Goal: Task Accomplishment & Management: Use online tool/utility

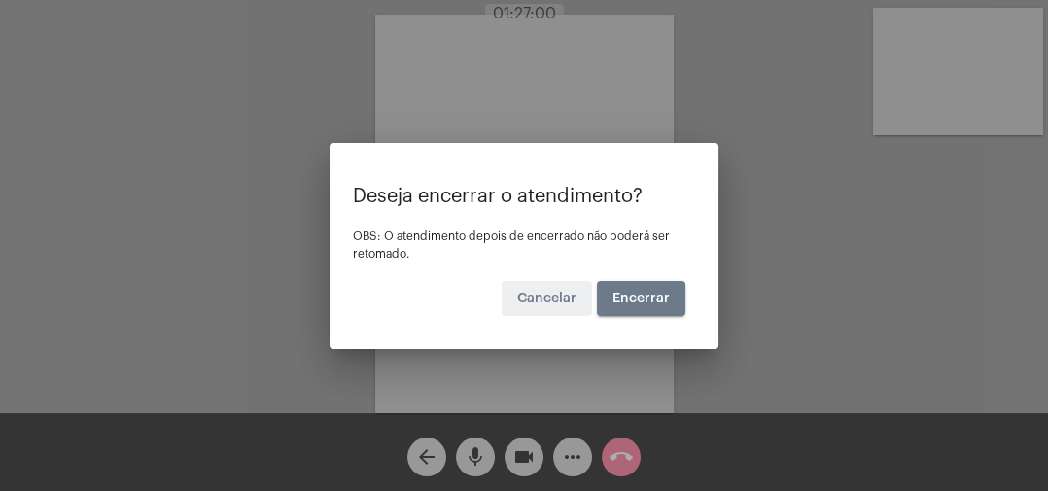
click at [654, 298] on span "Encerrar" at bounding box center [640, 299] width 57 height 14
click at [632, 294] on span "Encerrar" at bounding box center [640, 299] width 57 height 14
click at [564, 305] on button "Cancelar" at bounding box center [547, 298] width 90 height 35
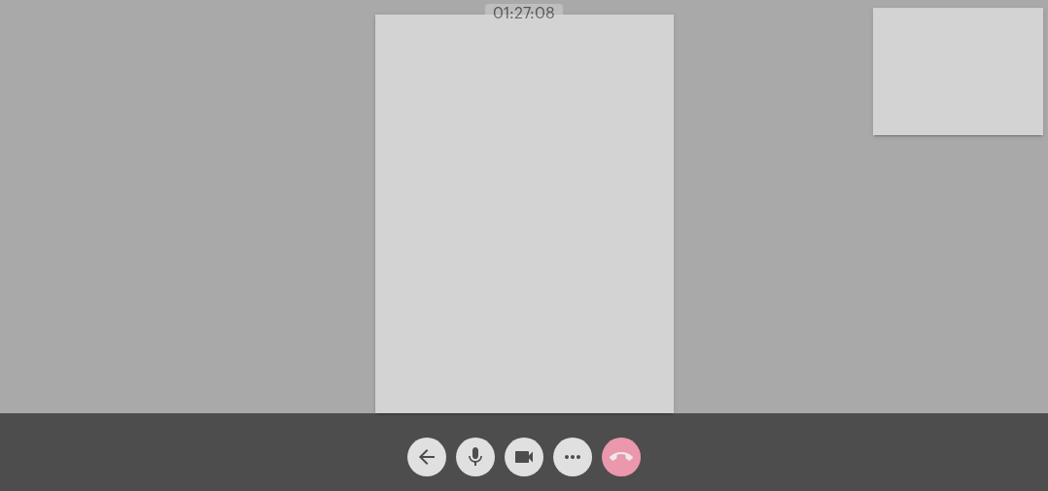
click at [629, 446] on mat-icon "call_end" at bounding box center [620, 456] width 23 height 23
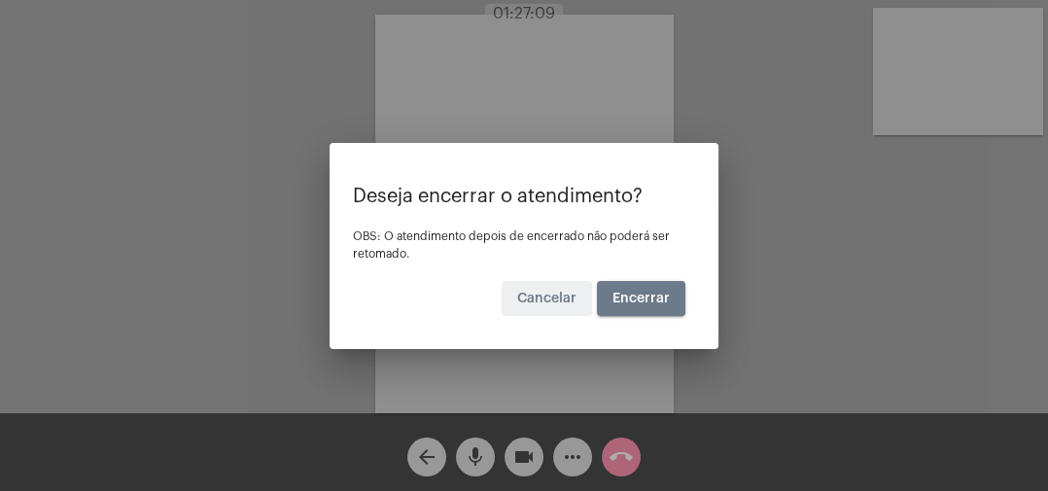
click at [643, 311] on button "Encerrar" at bounding box center [641, 298] width 88 height 35
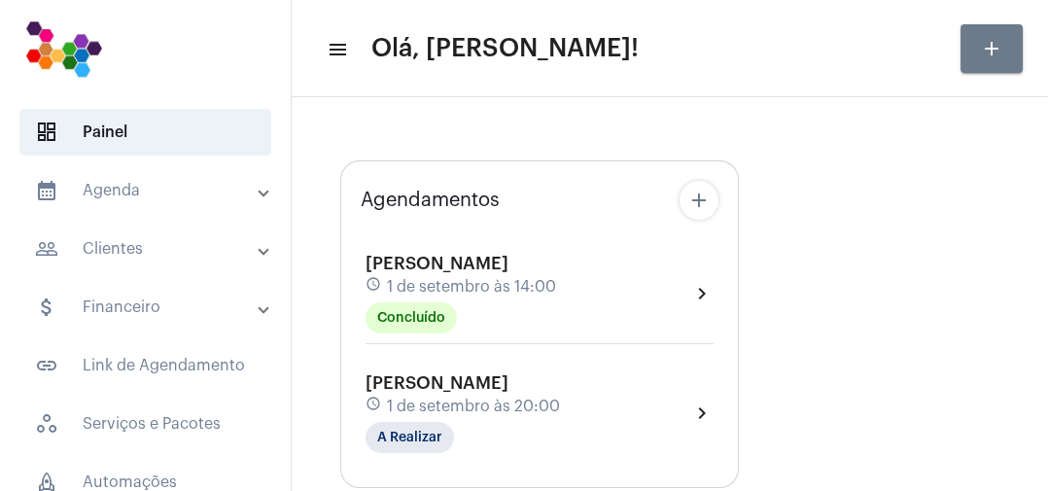
type input "[URL][DOMAIN_NAME]"
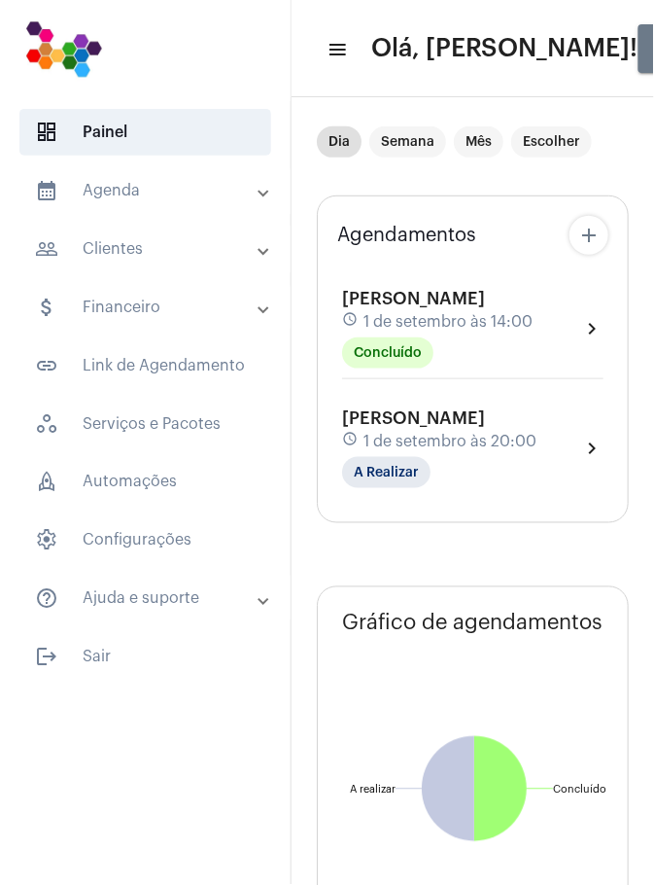
click at [25, 384] on span "link_outlined Link de Agendamento" at bounding box center [145, 365] width 252 height 47
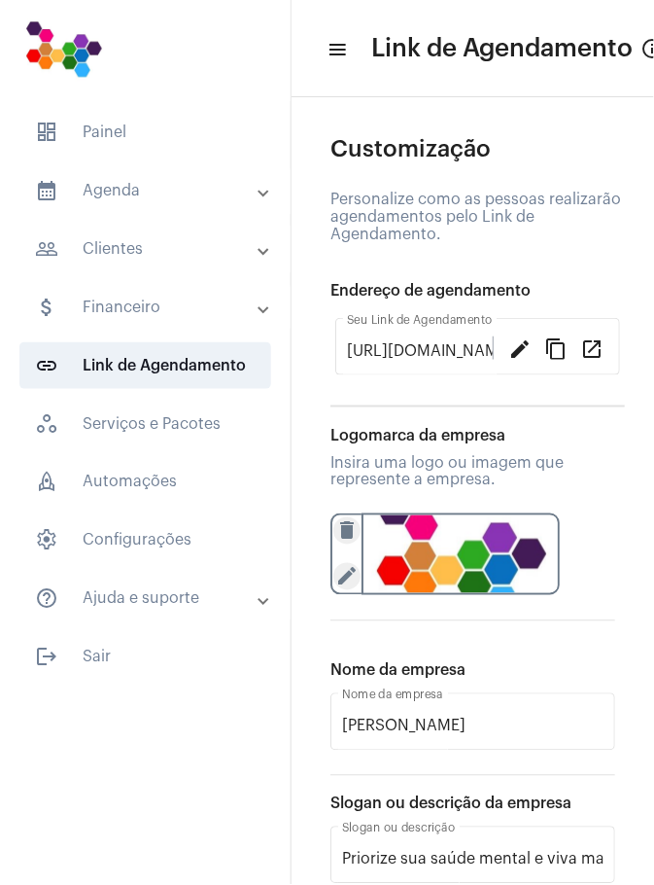
click at [44, 385] on span "link_outlined Link de Agendamento" at bounding box center [145, 365] width 252 height 47
click at [45, 380] on span "link_outlined Link de Agendamento" at bounding box center [145, 365] width 252 height 47
click at [46, 383] on span "link_outlined Link de Agendamento" at bounding box center [145, 365] width 252 height 47
